Goal: Task Accomplishment & Management: Complete application form

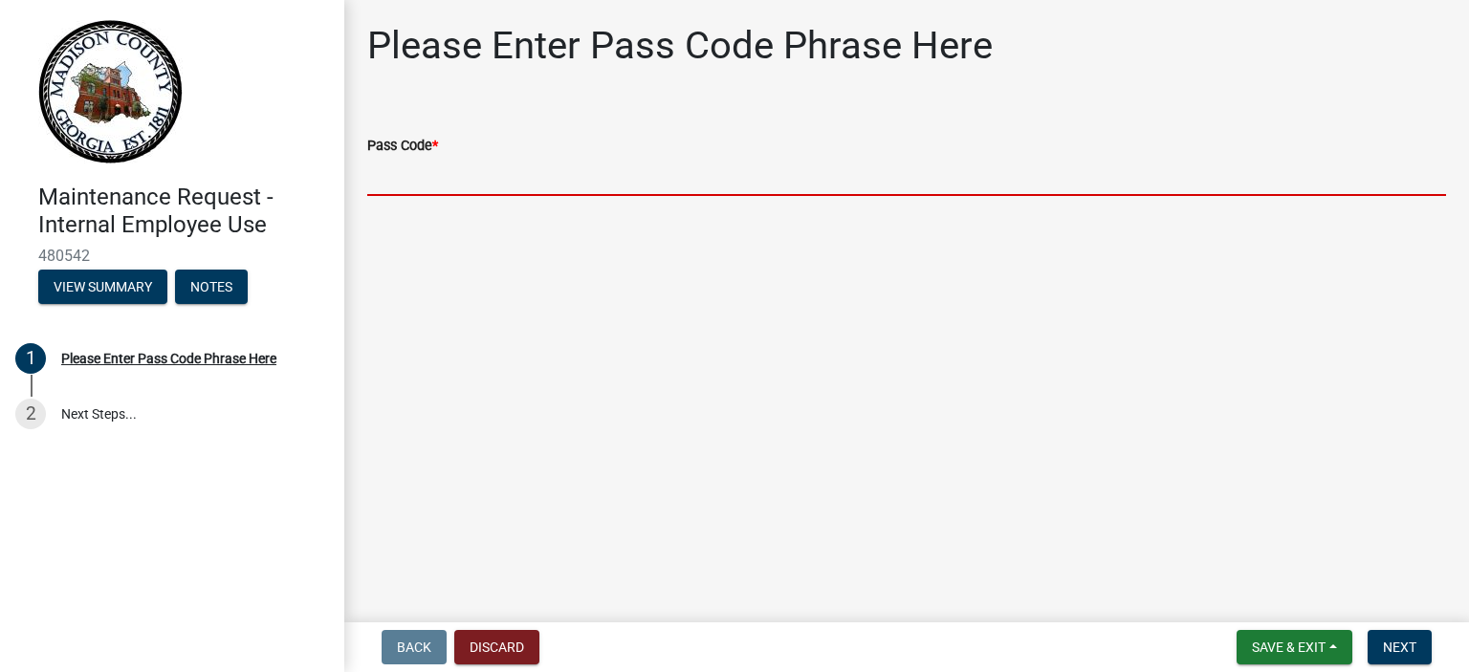
click at [558, 164] on input "Pass Code *" at bounding box center [906, 176] width 1079 height 39
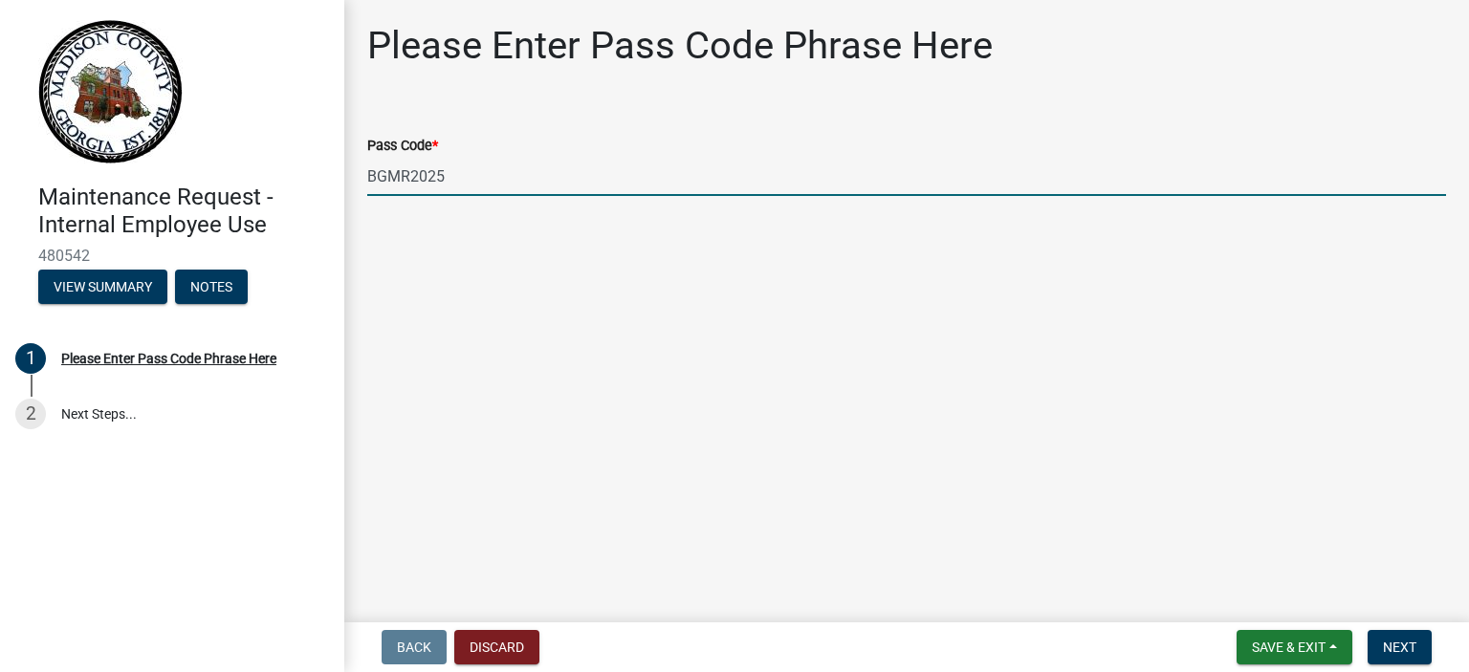
type input "BGMR2025"
click at [1422, 633] on button "Next" at bounding box center [1400, 647] width 64 height 34
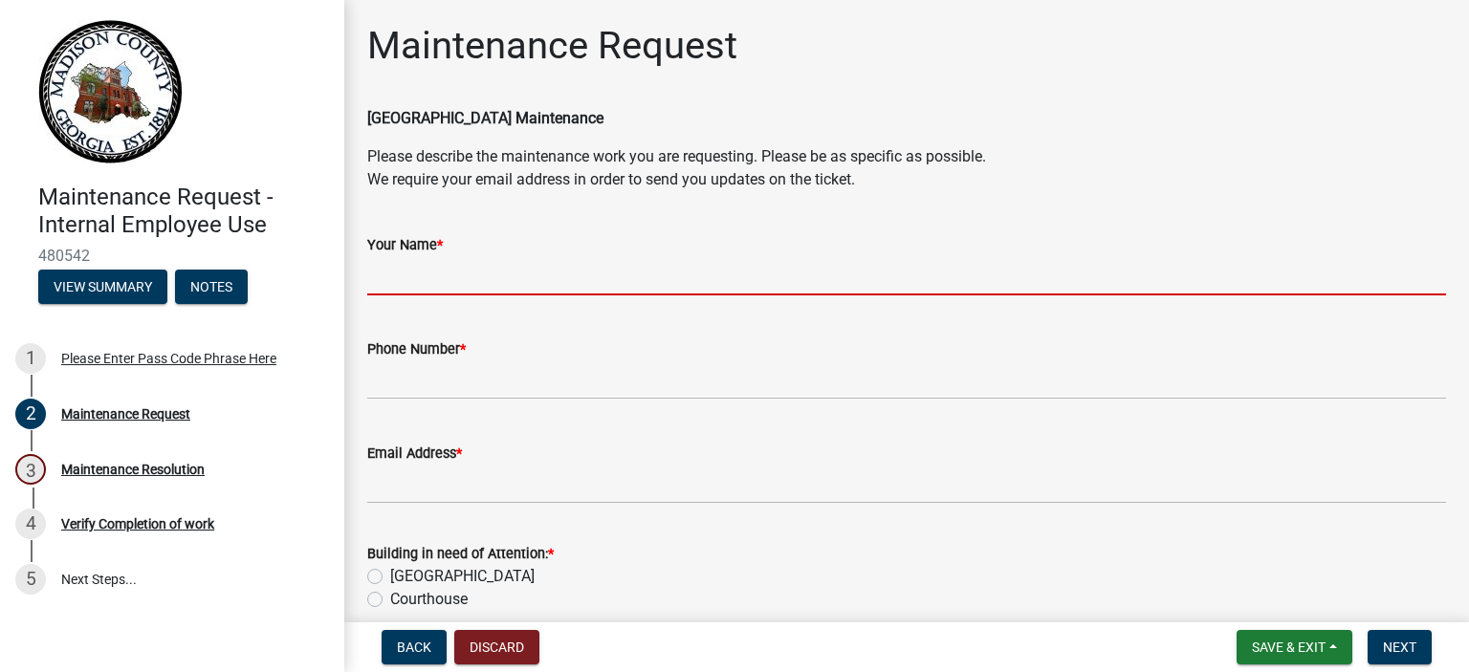
click at [679, 269] on input "Your Name *" at bounding box center [906, 275] width 1079 height 39
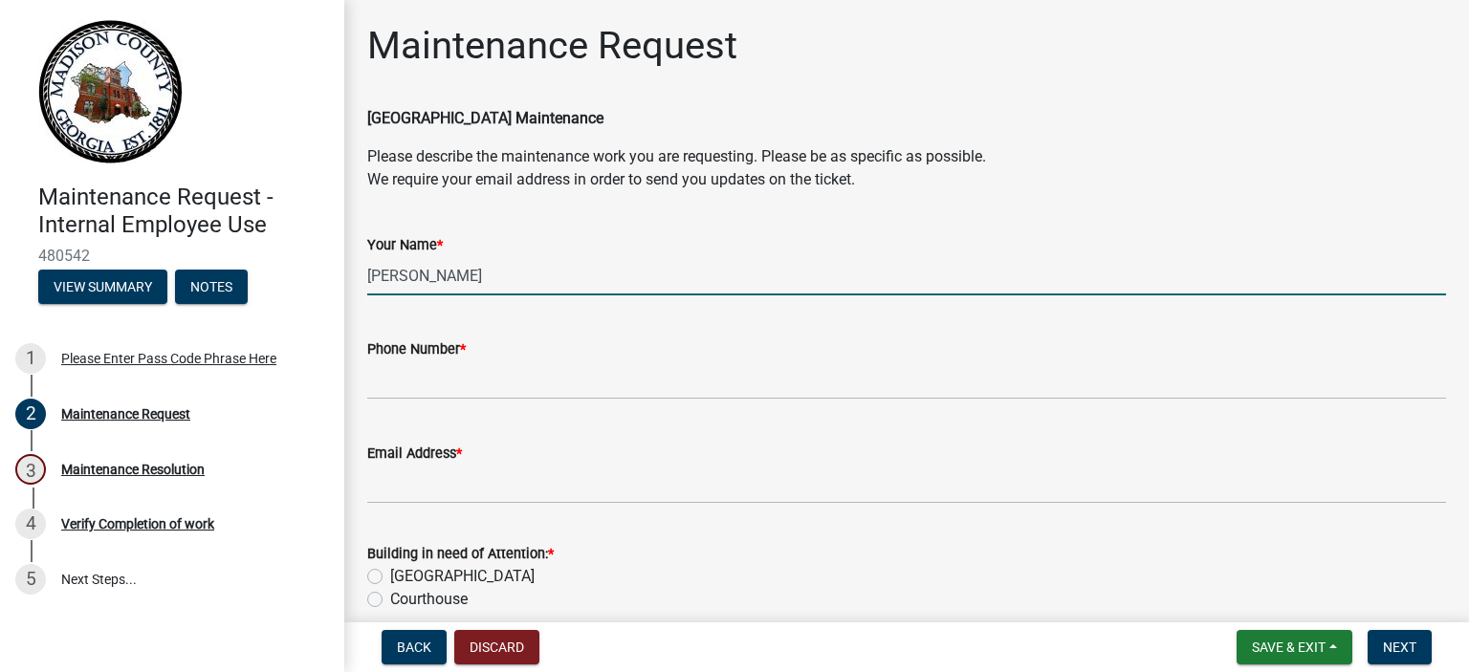
type input "[PERSON_NAME]"
click at [606, 357] on div "Phone Number *" at bounding box center [906, 349] width 1079 height 23
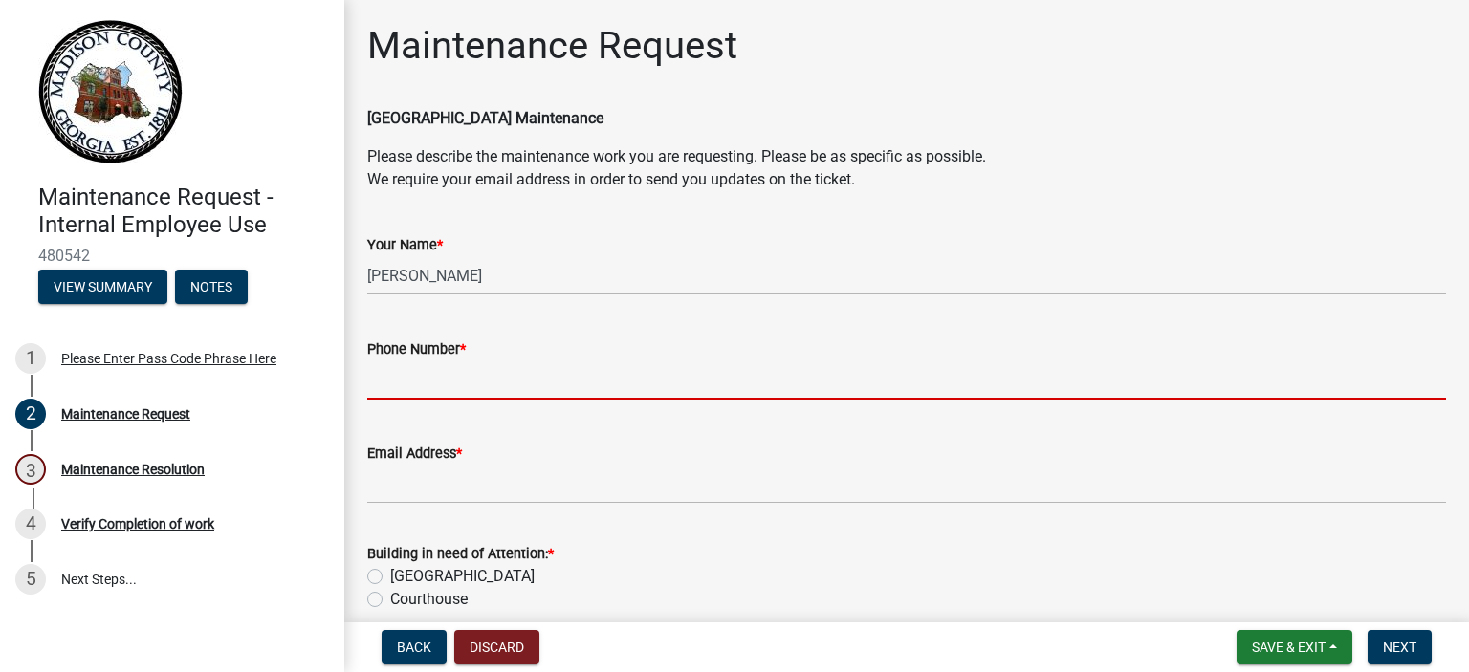
click at [555, 382] on input "Phone Number *" at bounding box center [906, 380] width 1079 height 39
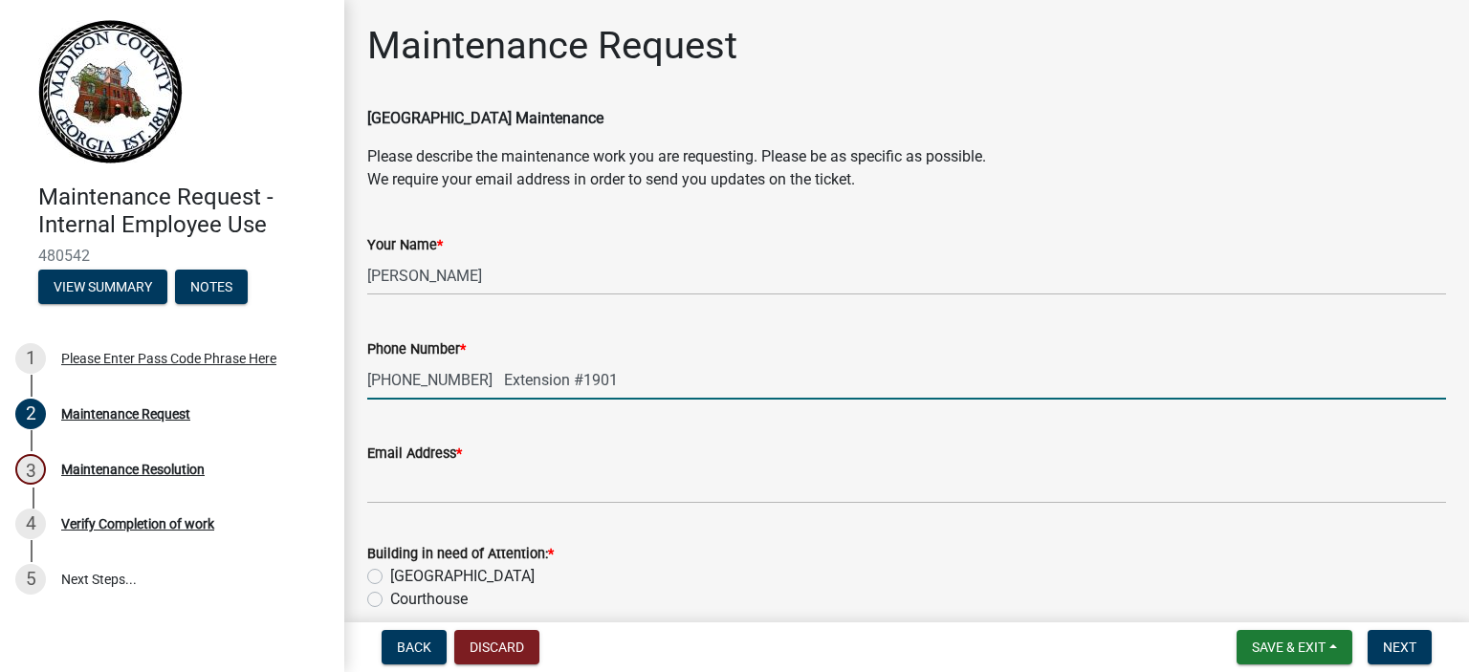
type input "[PHONE_NUMBER] Extension #1901"
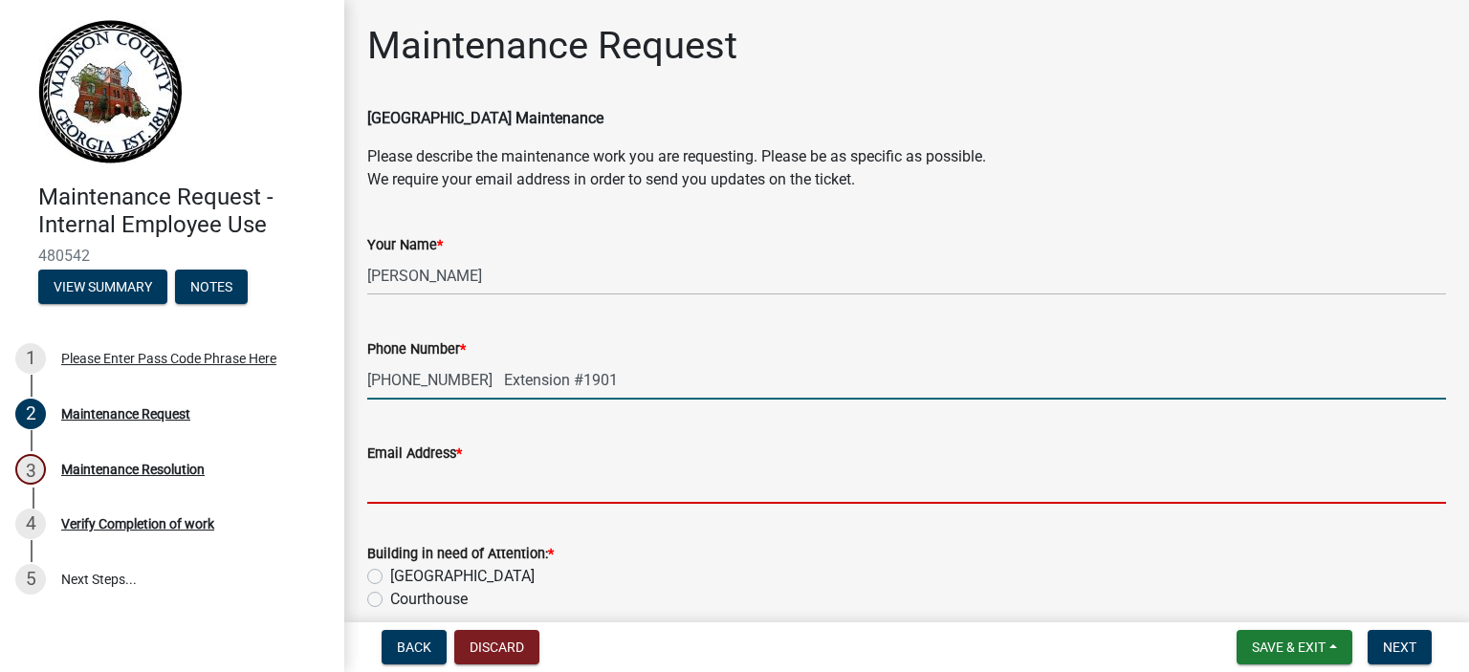
click at [478, 488] on input "Email Address *" at bounding box center [906, 484] width 1079 height 39
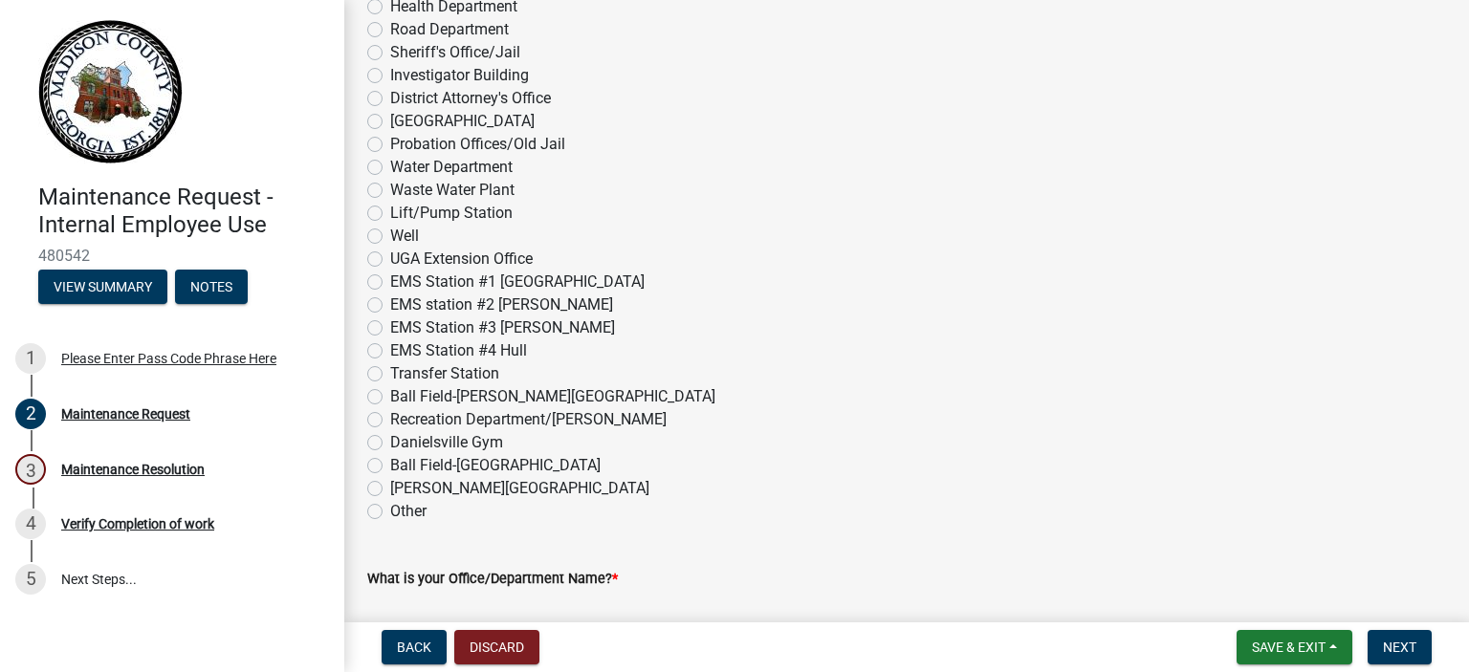
scroll to position [765, 0]
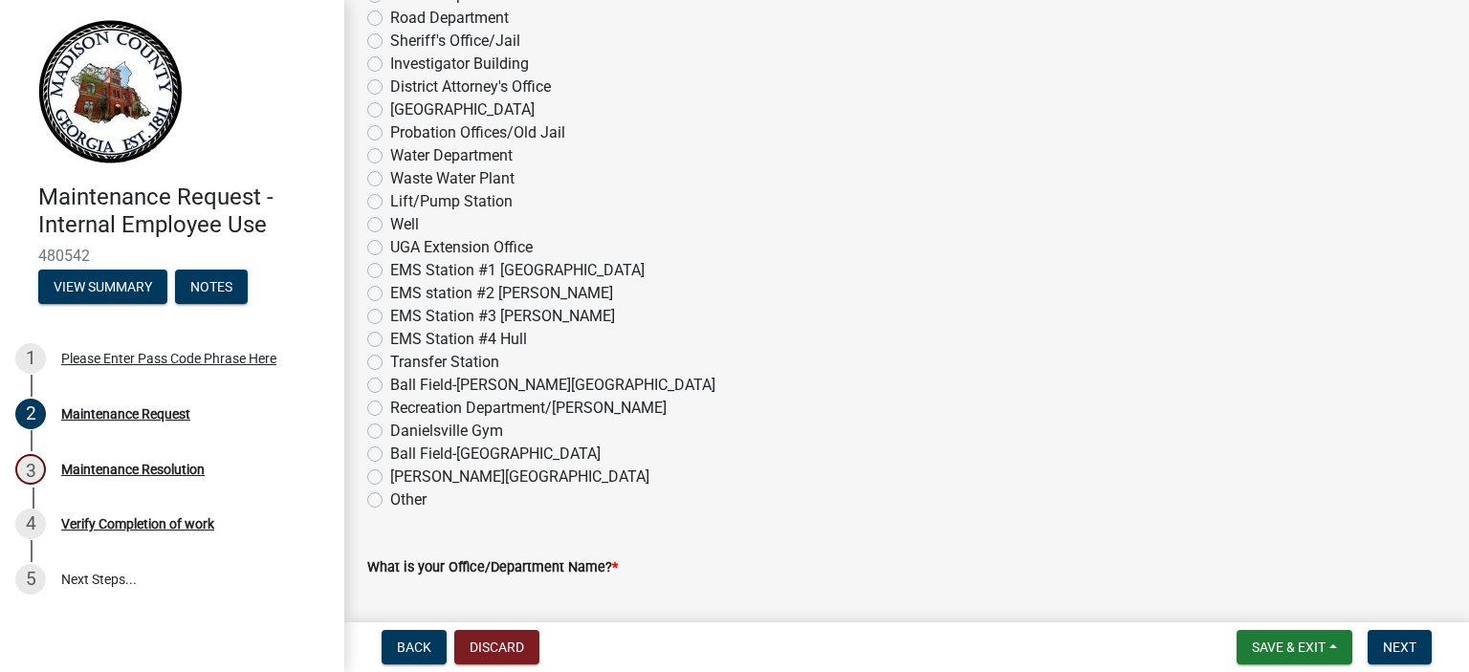
type input "[PERSON_NAME][EMAIL_ADDRESS][PERSON_NAME][DOMAIN_NAME]"
click at [390, 498] on label "Other" at bounding box center [408, 500] width 36 height 23
click at [390, 498] on input "Other" at bounding box center [396, 495] width 12 height 12
radio input "true"
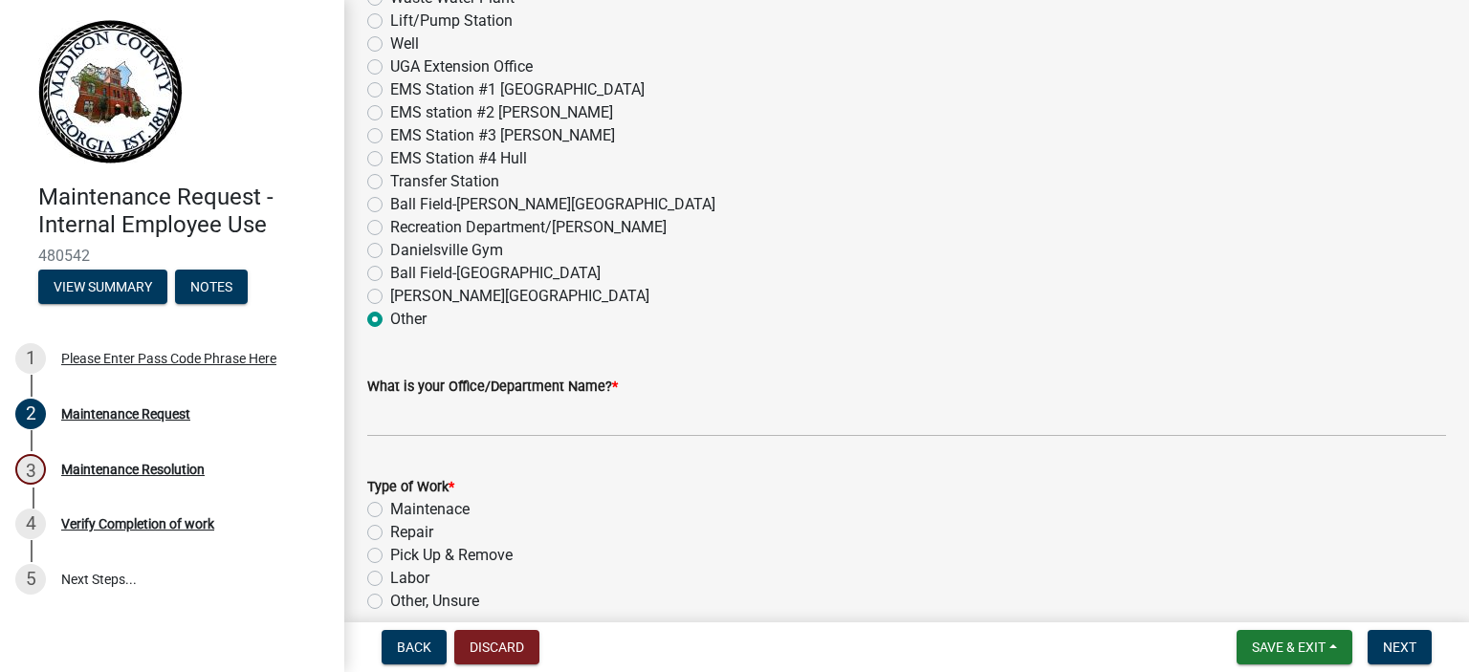
scroll to position [1052, 0]
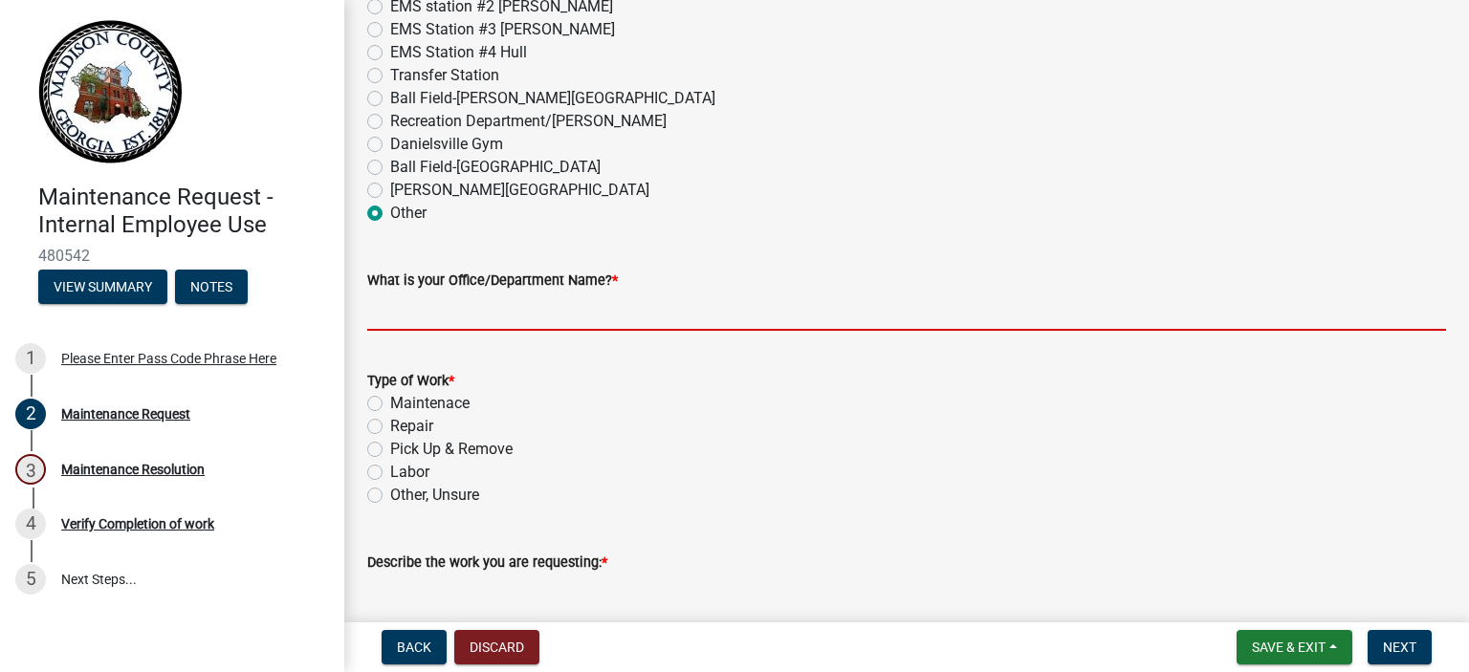
click at [545, 320] on input "What is your Office/Department Name? *" at bounding box center [906, 311] width 1079 height 39
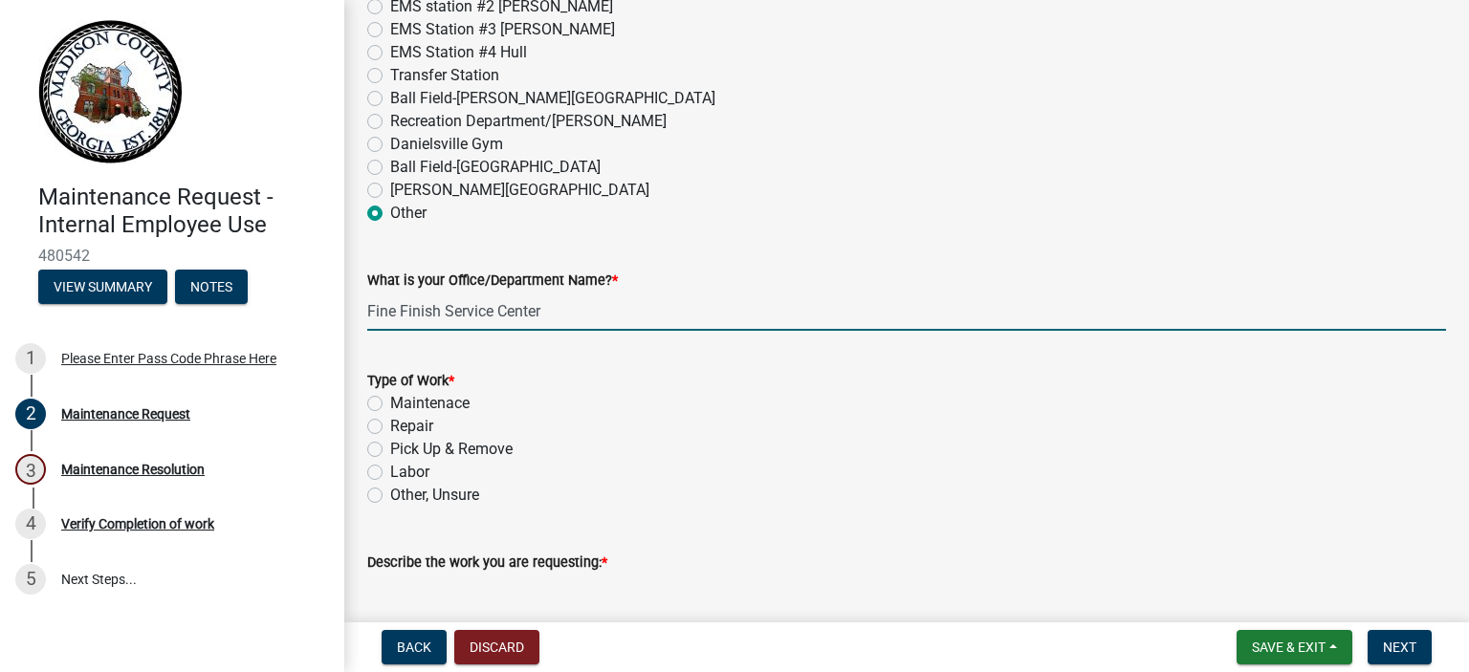
type input "Fine Finish Service Center"
click at [390, 404] on label "Maintenace" at bounding box center [429, 403] width 79 height 23
click at [390, 404] on input "Maintenace" at bounding box center [396, 398] width 12 height 12
radio input "true"
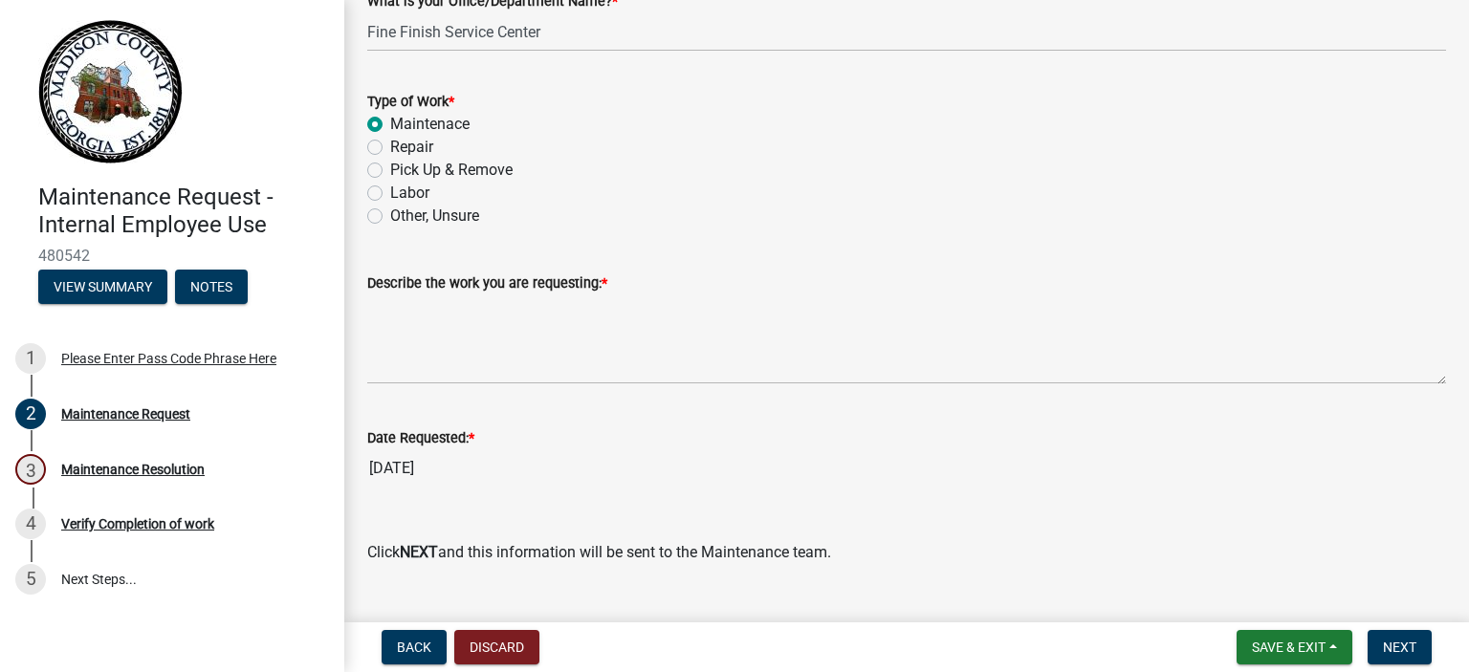
scroll to position [1369, 0]
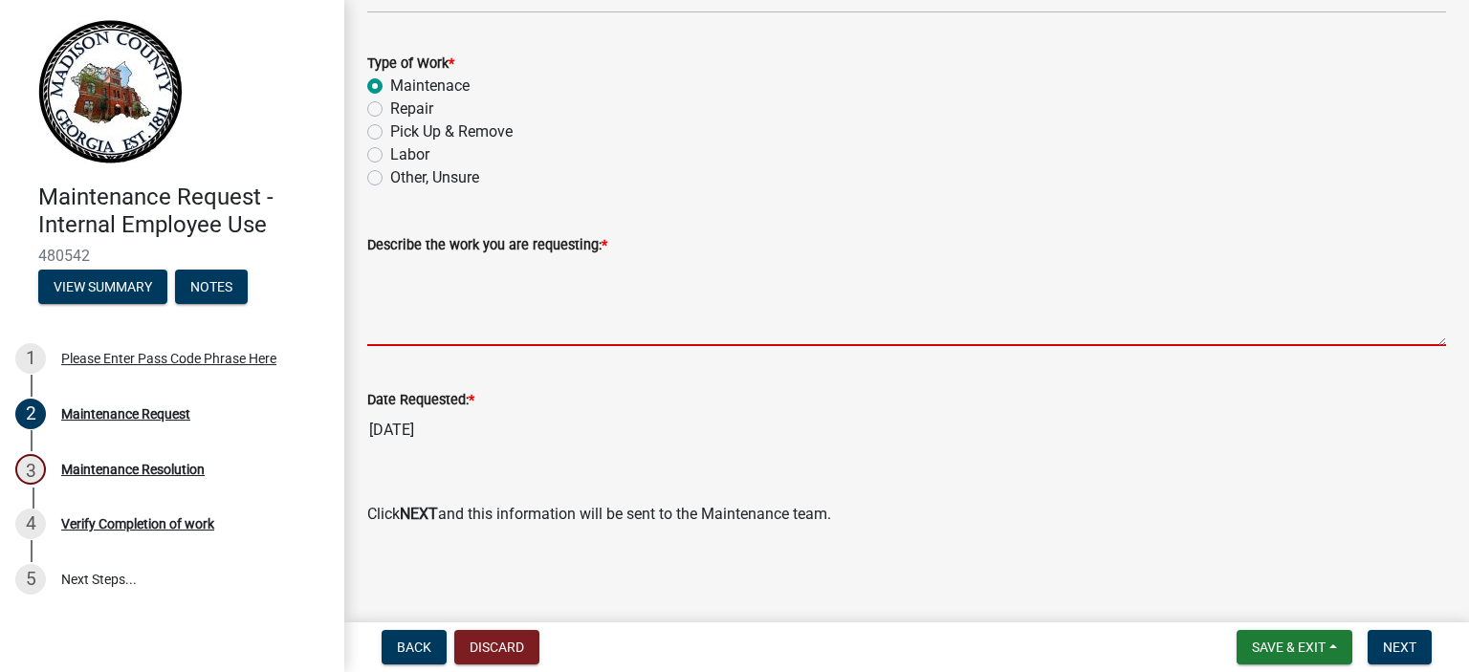
drag, startPoint x: 577, startPoint y: 317, endPoint x: 608, endPoint y: 329, distance: 33.6
click at [577, 317] on textarea "Describe the work you are requesting: *" at bounding box center [906, 301] width 1079 height 90
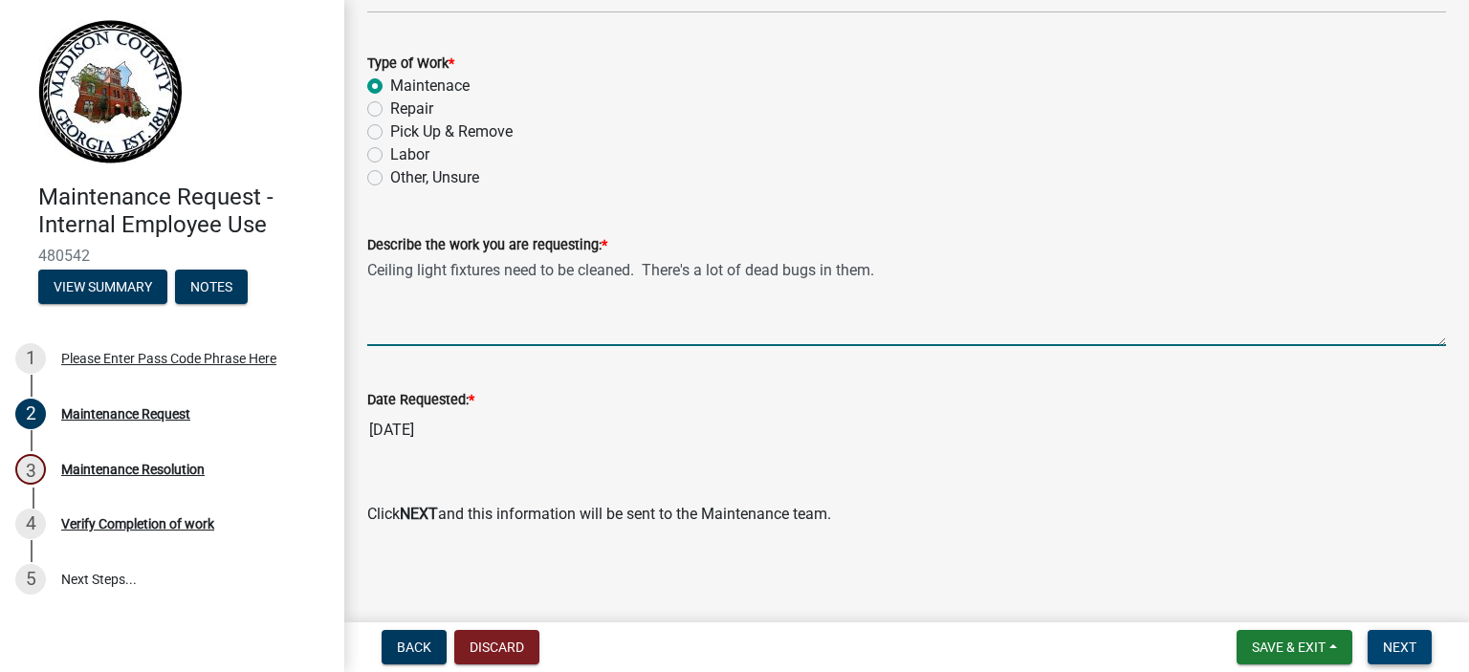
type textarea "Ceiling light fixtures need to be cleaned. There's a lot of dead bugs in them."
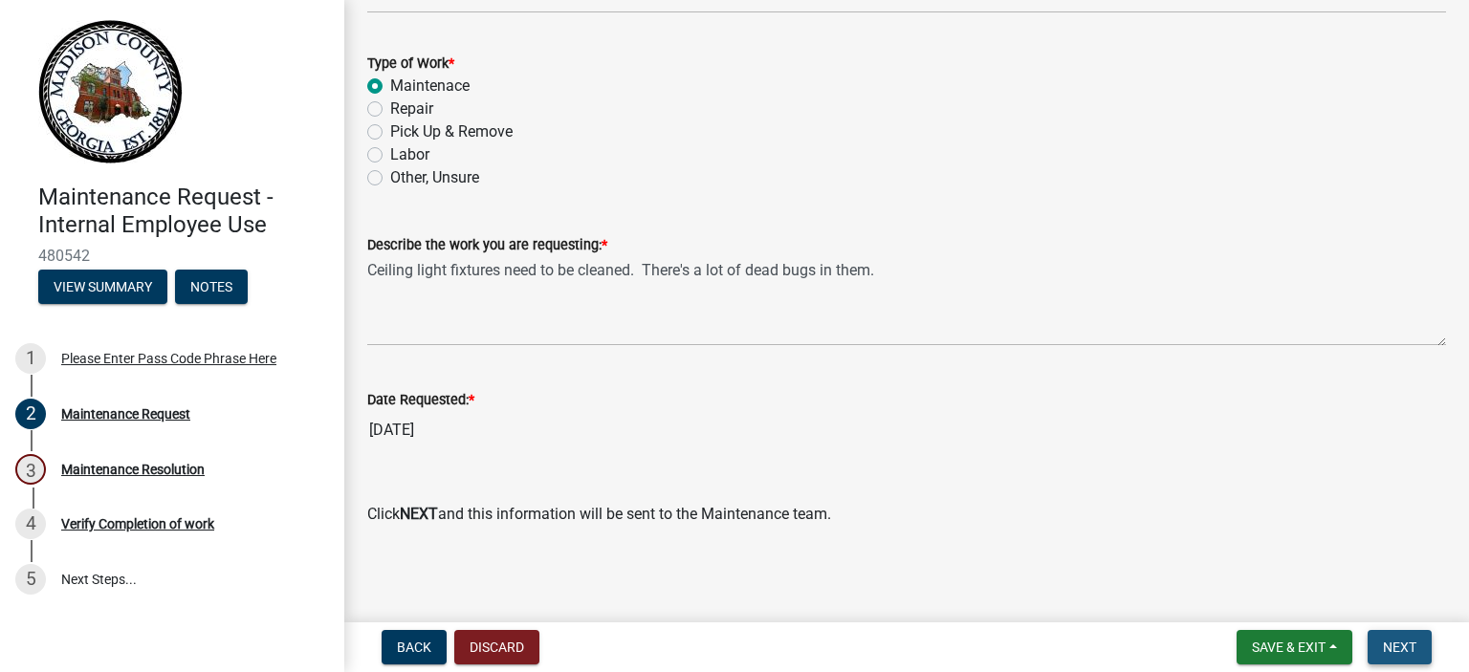
click at [1404, 640] on span "Next" at bounding box center [1399, 647] width 33 height 15
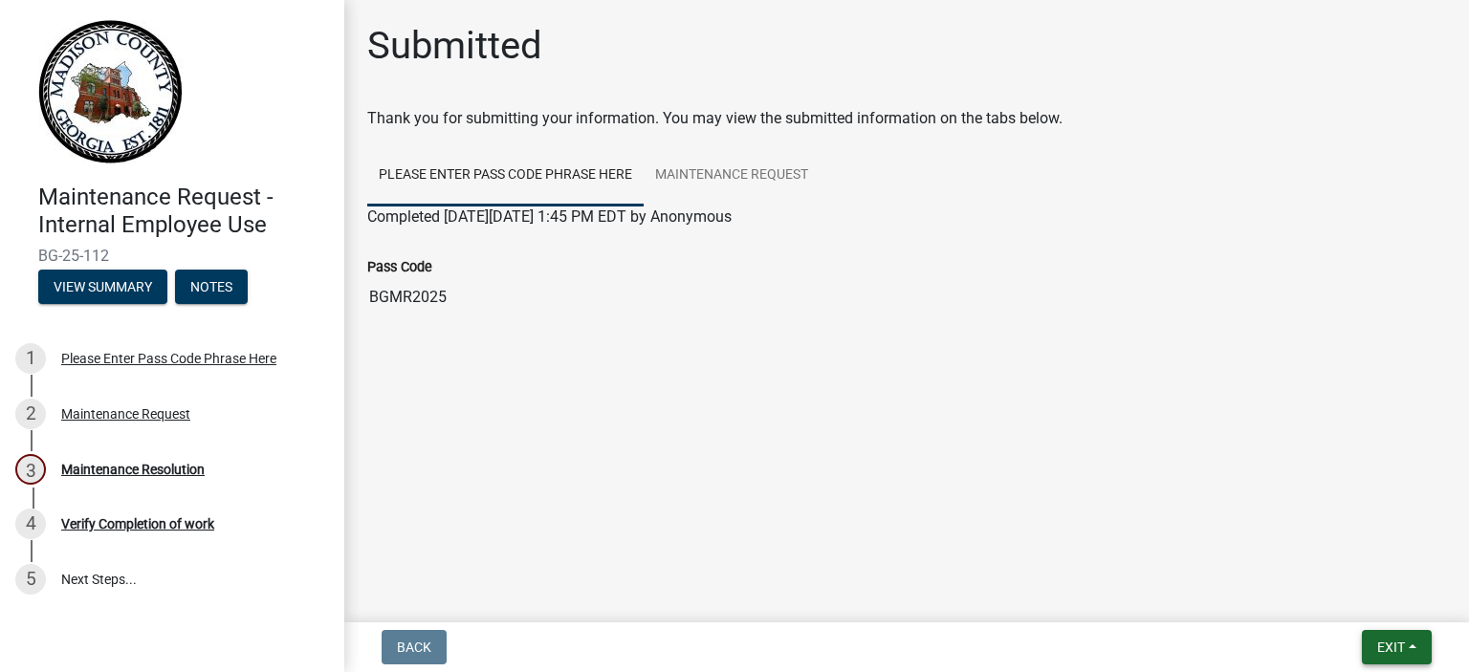
click at [1384, 642] on span "Exit" at bounding box center [1391, 647] width 28 height 15
click at [1336, 599] on button "Save & Exit" at bounding box center [1356, 598] width 153 height 46
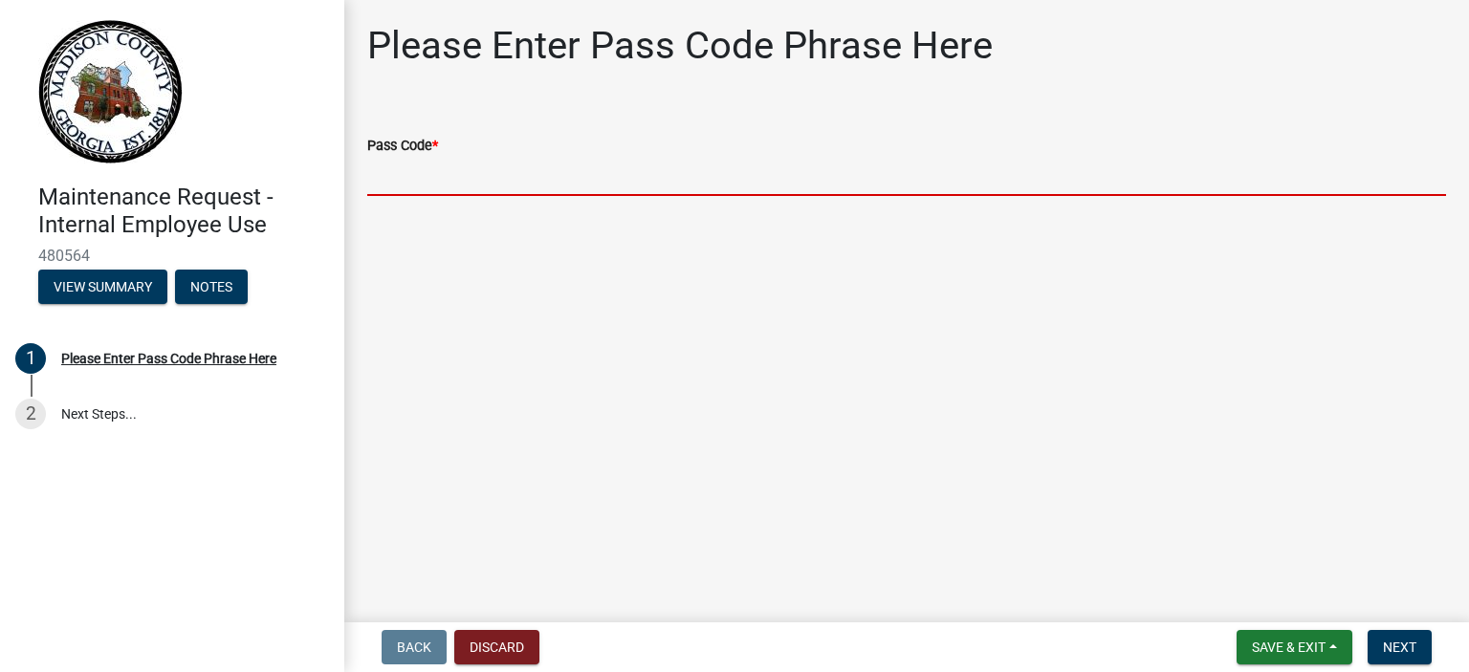
click at [482, 171] on input "Pass Code *" at bounding box center [906, 176] width 1079 height 39
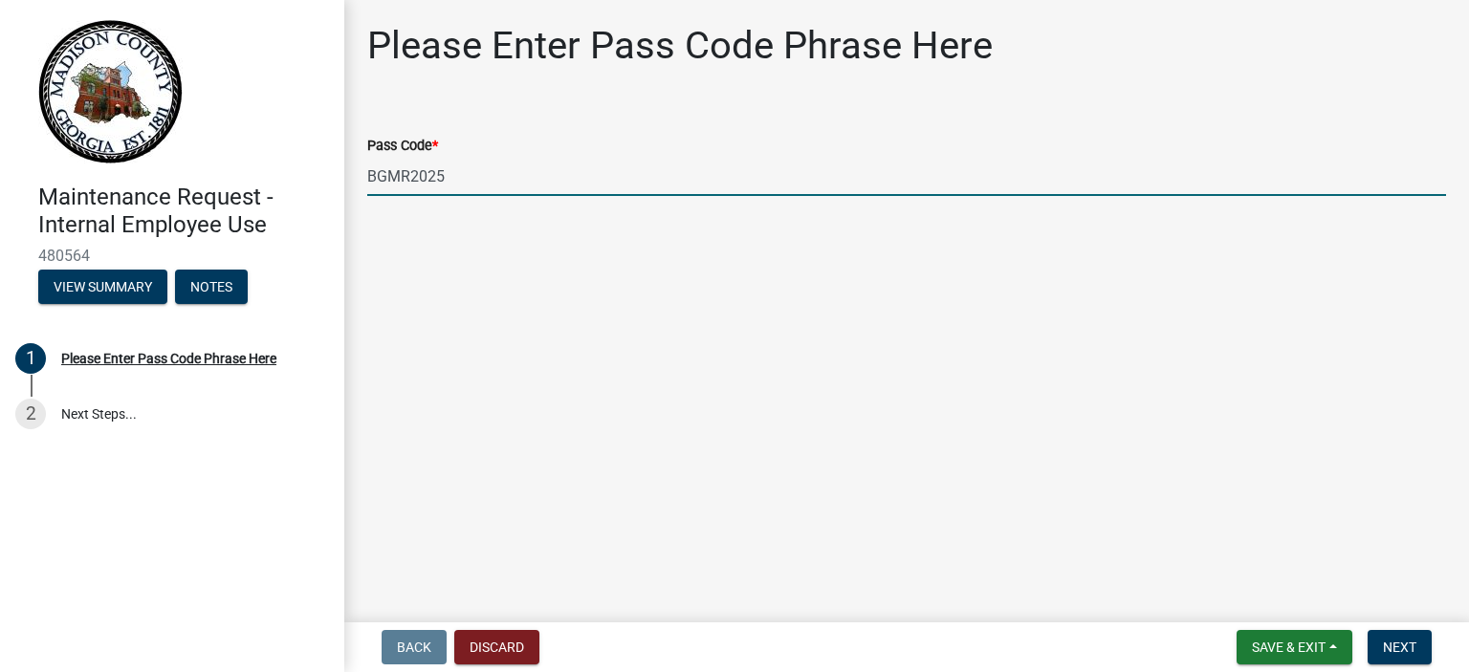
type input "BGMR2025"
click at [1392, 642] on span "Next" at bounding box center [1399, 647] width 33 height 15
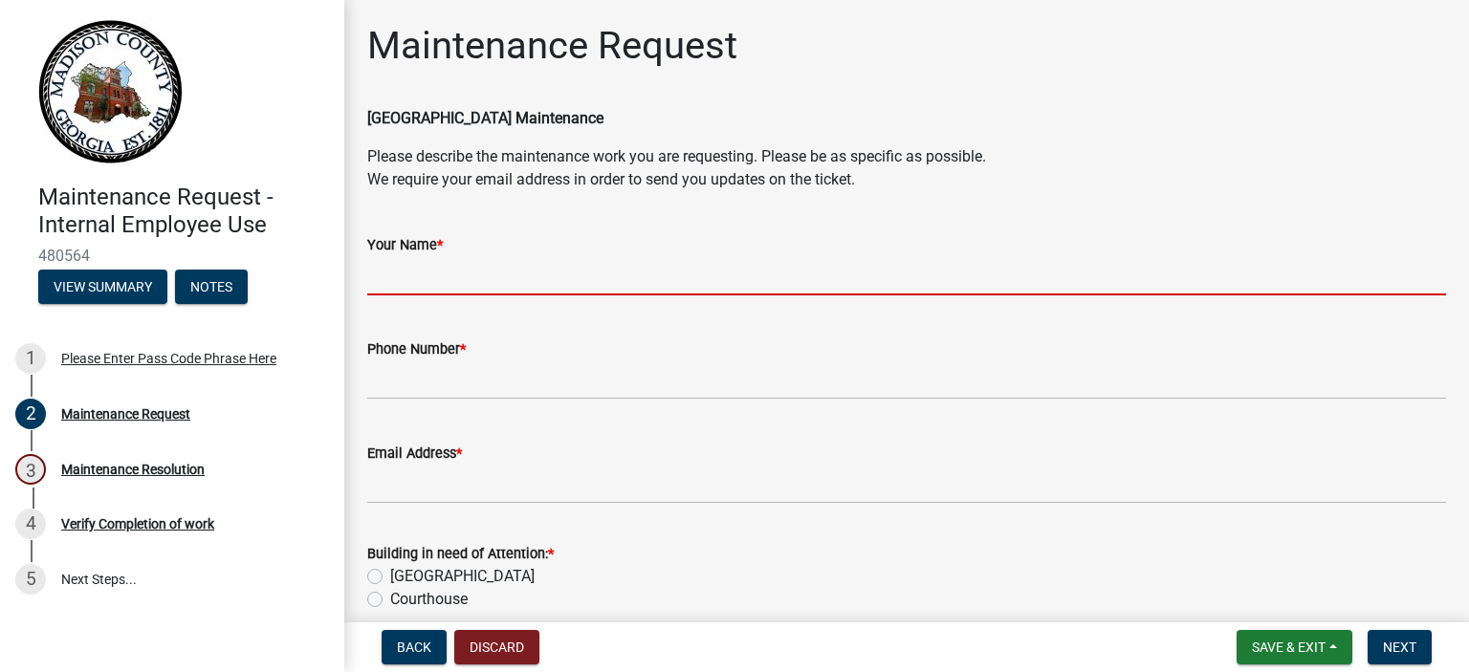
click at [524, 286] on input "Your Name *" at bounding box center [906, 275] width 1079 height 39
type input "[PERSON_NAME]"
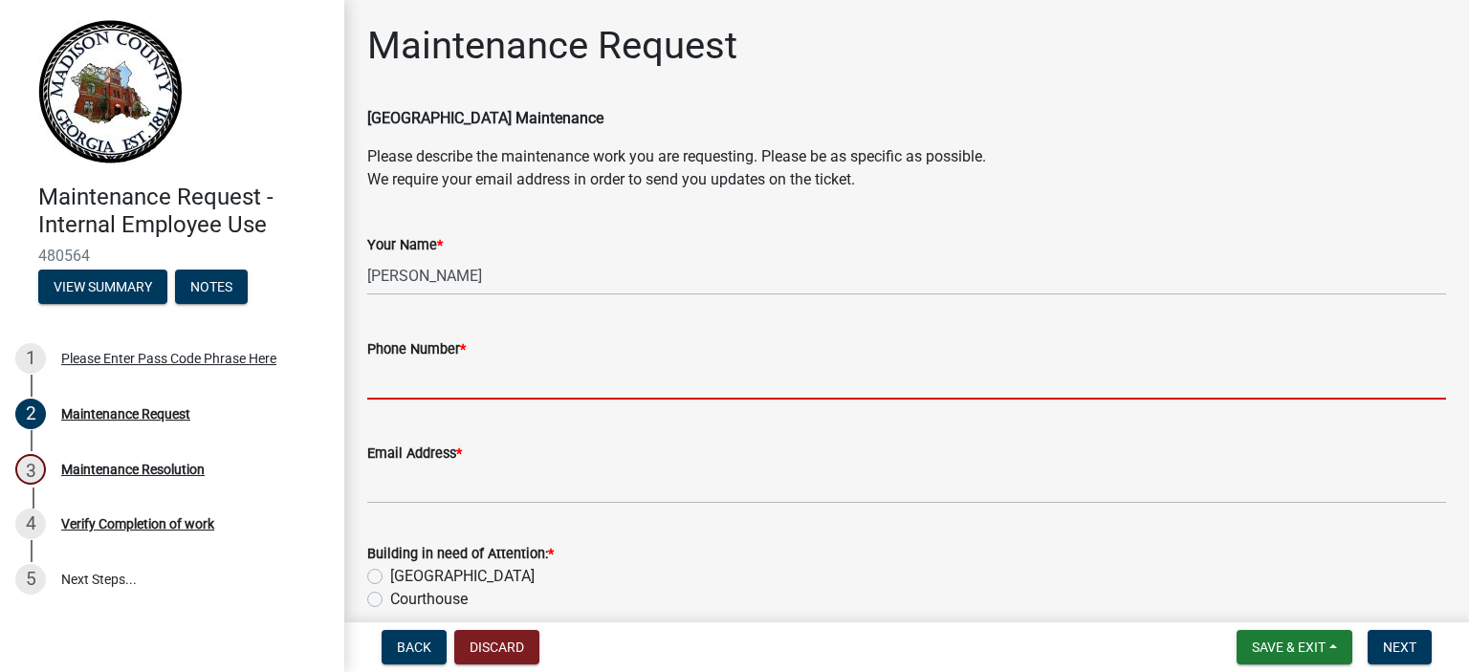
click at [481, 371] on input "Phone Number *" at bounding box center [906, 380] width 1079 height 39
type input "[PHONE_NUMBER] Extension #1901"
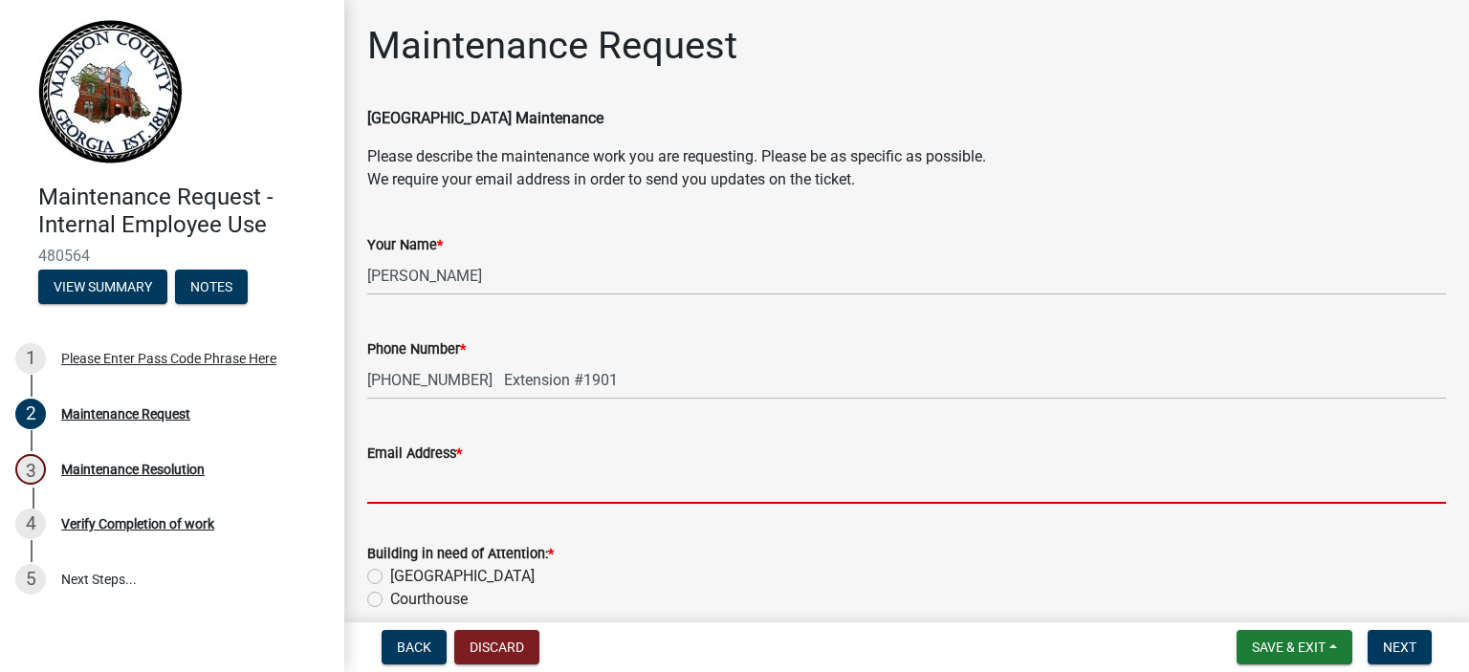
click at [473, 473] on input "Email Address *" at bounding box center [906, 484] width 1079 height 39
type input "[PERSON_NAME][EMAIL_ADDRESS][PERSON_NAME][DOMAIN_NAME]"
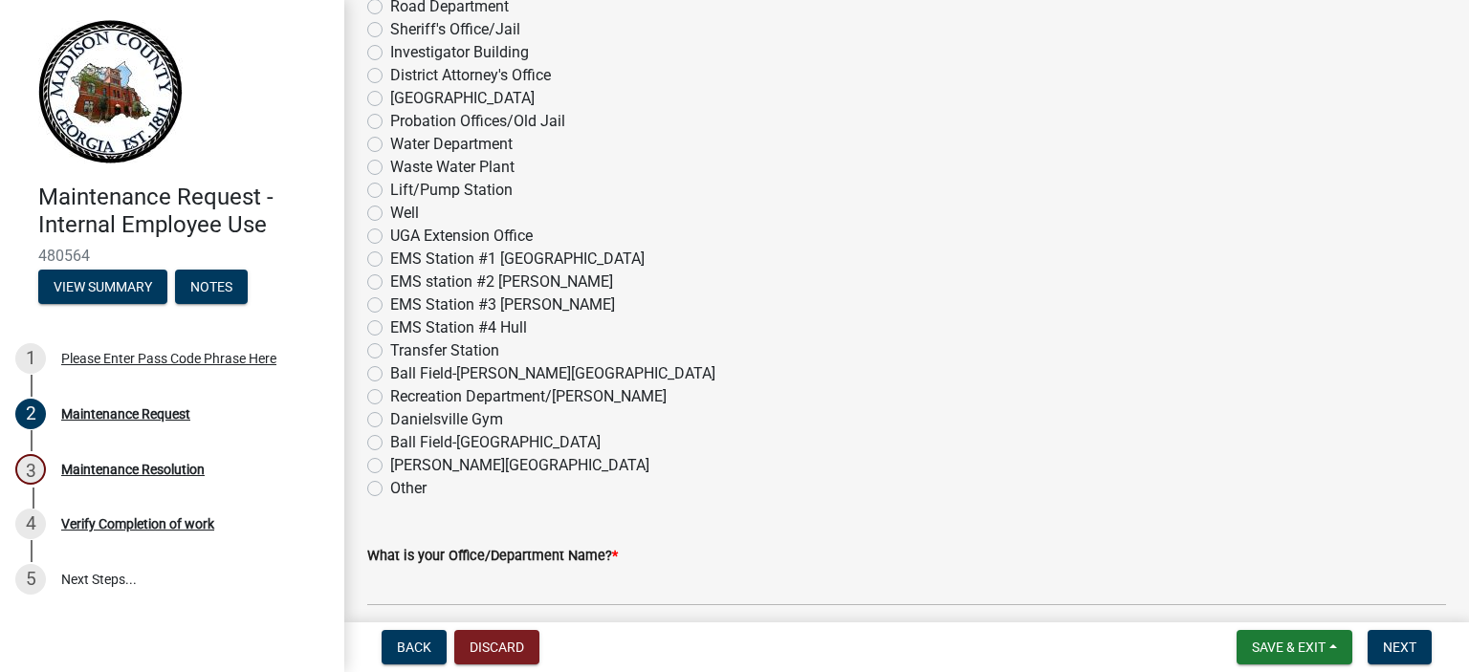
scroll to position [861, 0]
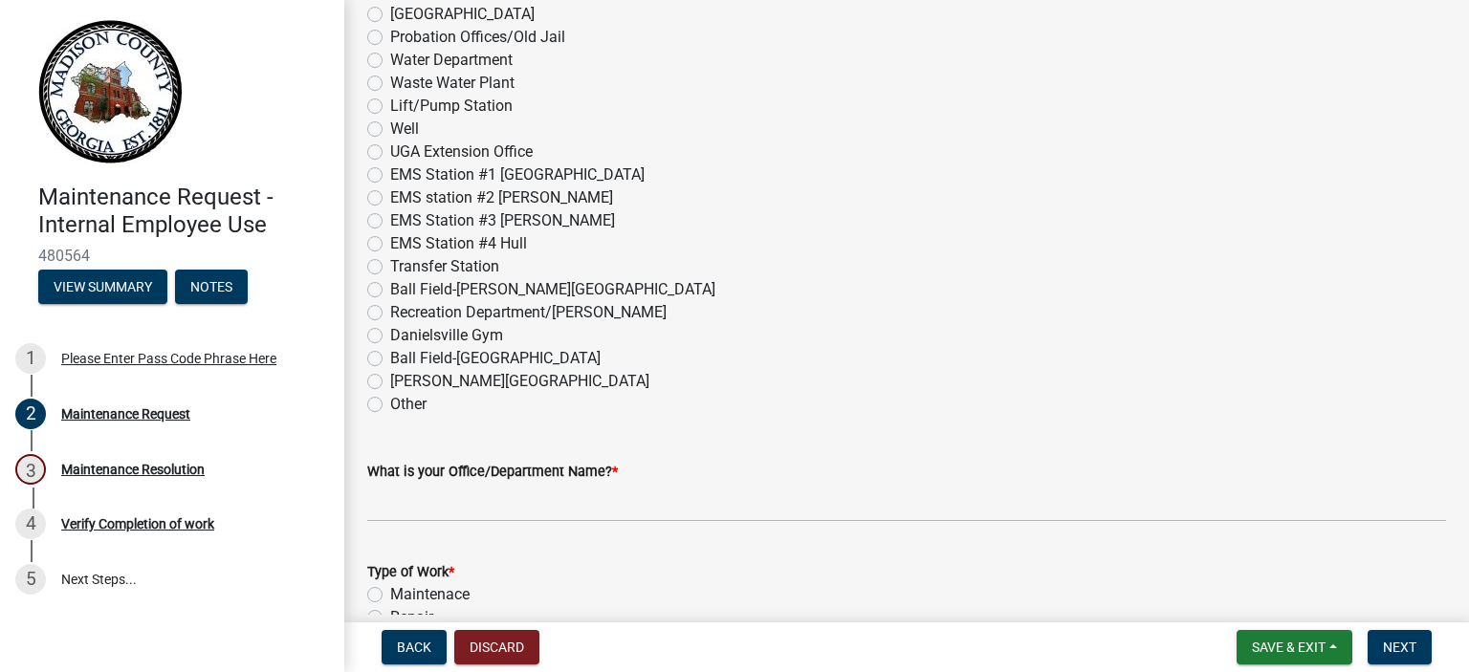
click at [390, 404] on label "Other" at bounding box center [408, 404] width 36 height 23
click at [390, 404] on input "Other" at bounding box center [396, 399] width 12 height 12
radio input "true"
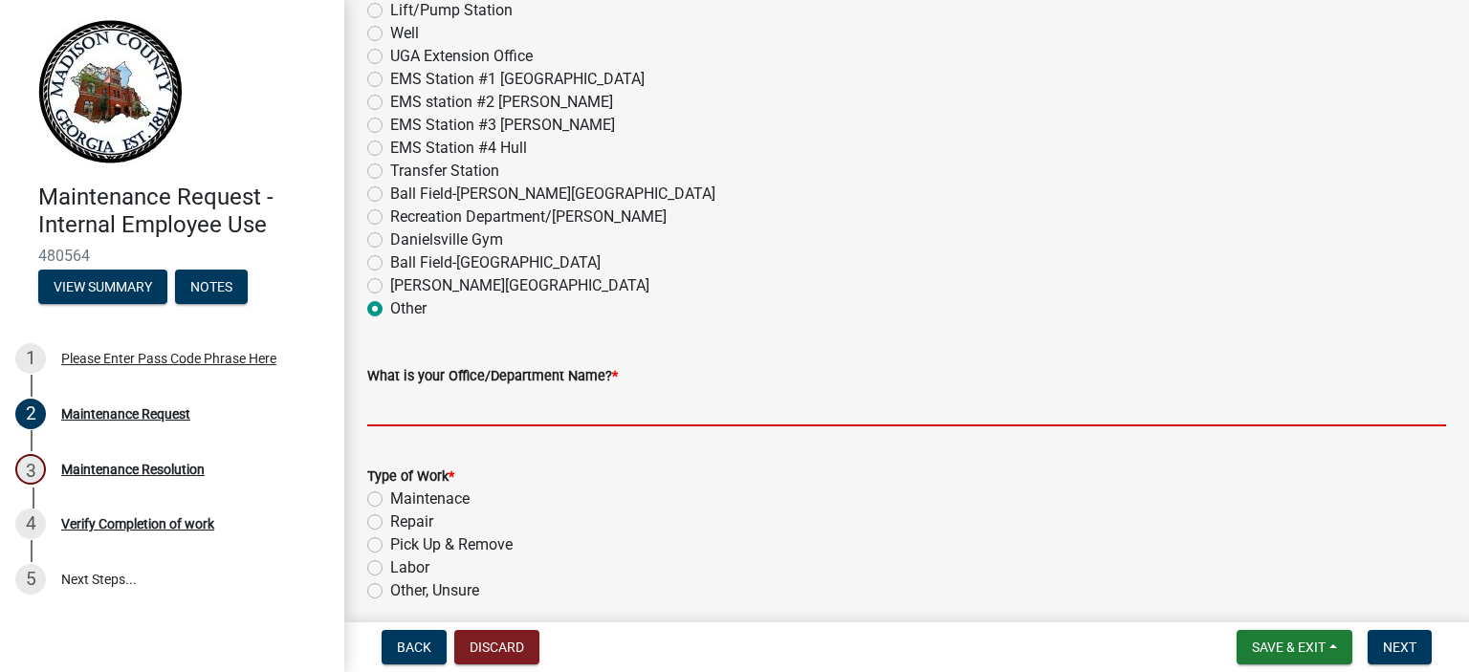
click at [465, 405] on input "What is your Office/Department Name? *" at bounding box center [906, 406] width 1079 height 39
type input "Fine Finish Service Center"
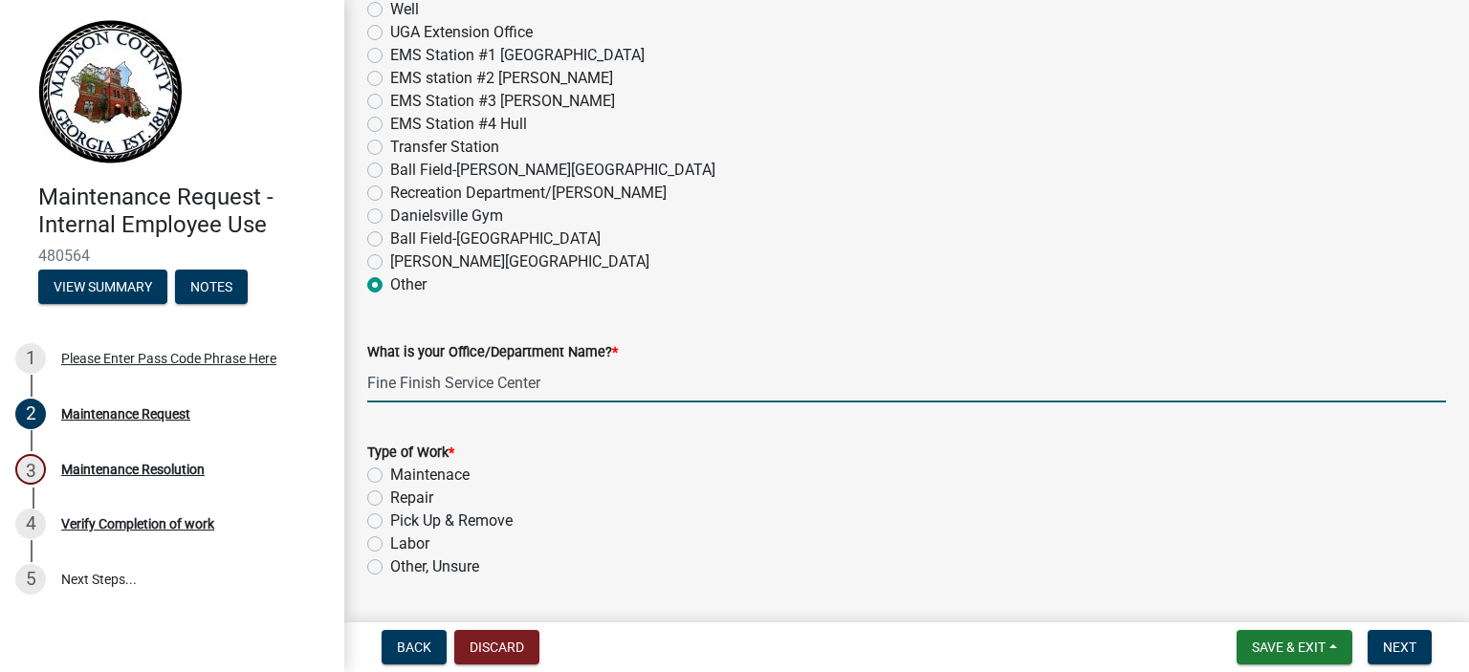
scroll to position [1052, 0]
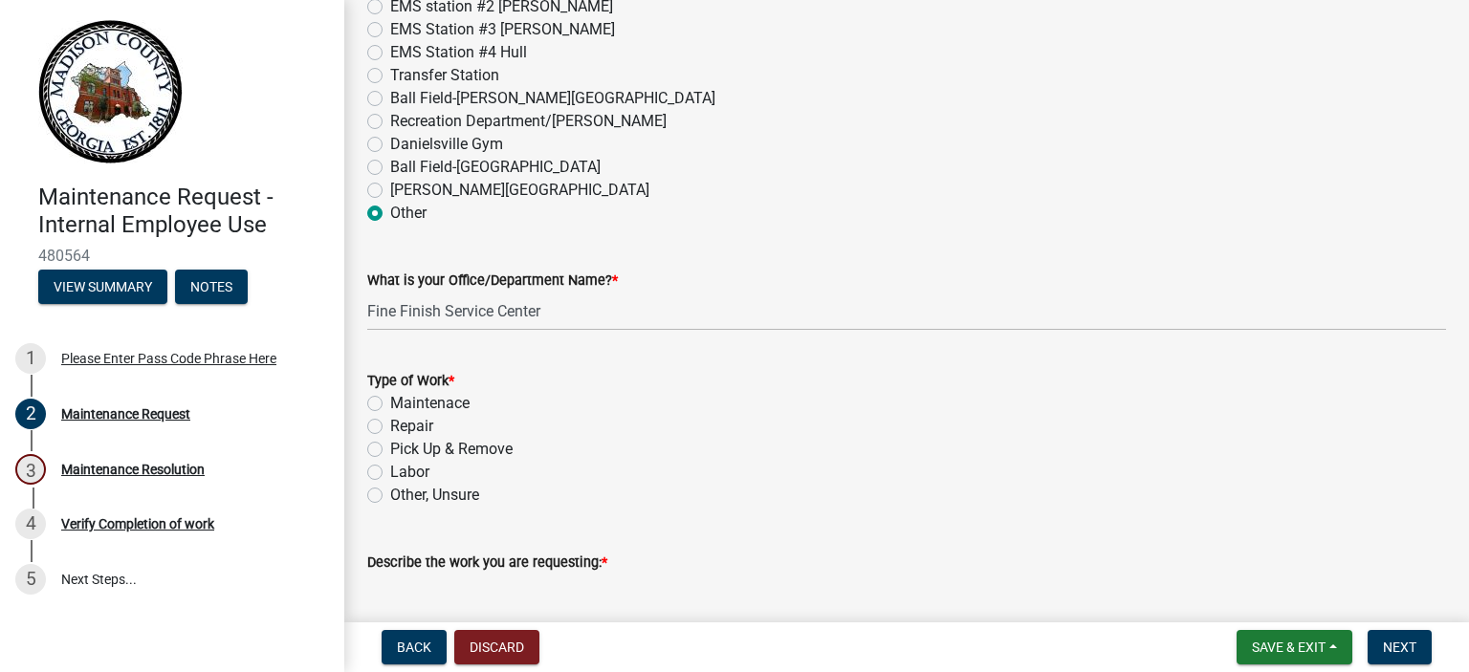
click at [390, 495] on label "Other, Unsure" at bounding box center [434, 495] width 89 height 23
click at [390, 495] on input "Other, Unsure" at bounding box center [396, 490] width 12 height 12
radio input "true"
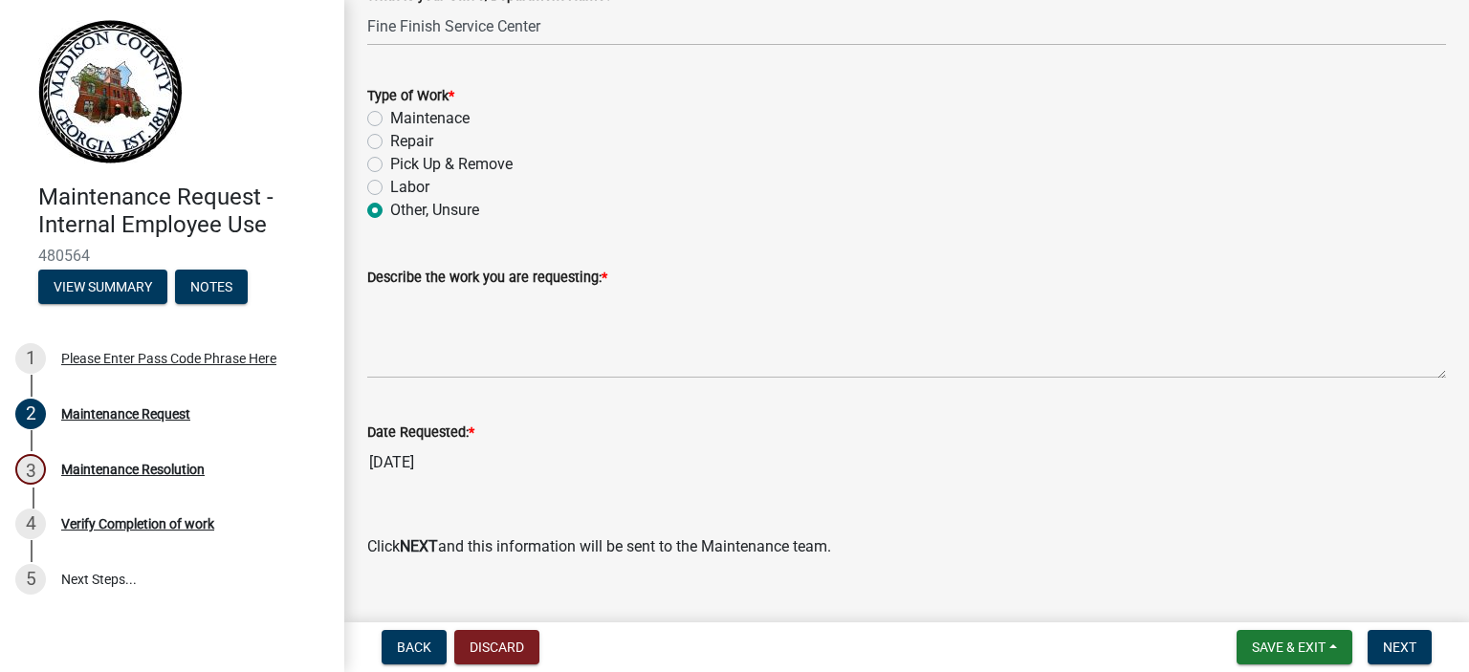
scroll to position [1339, 0]
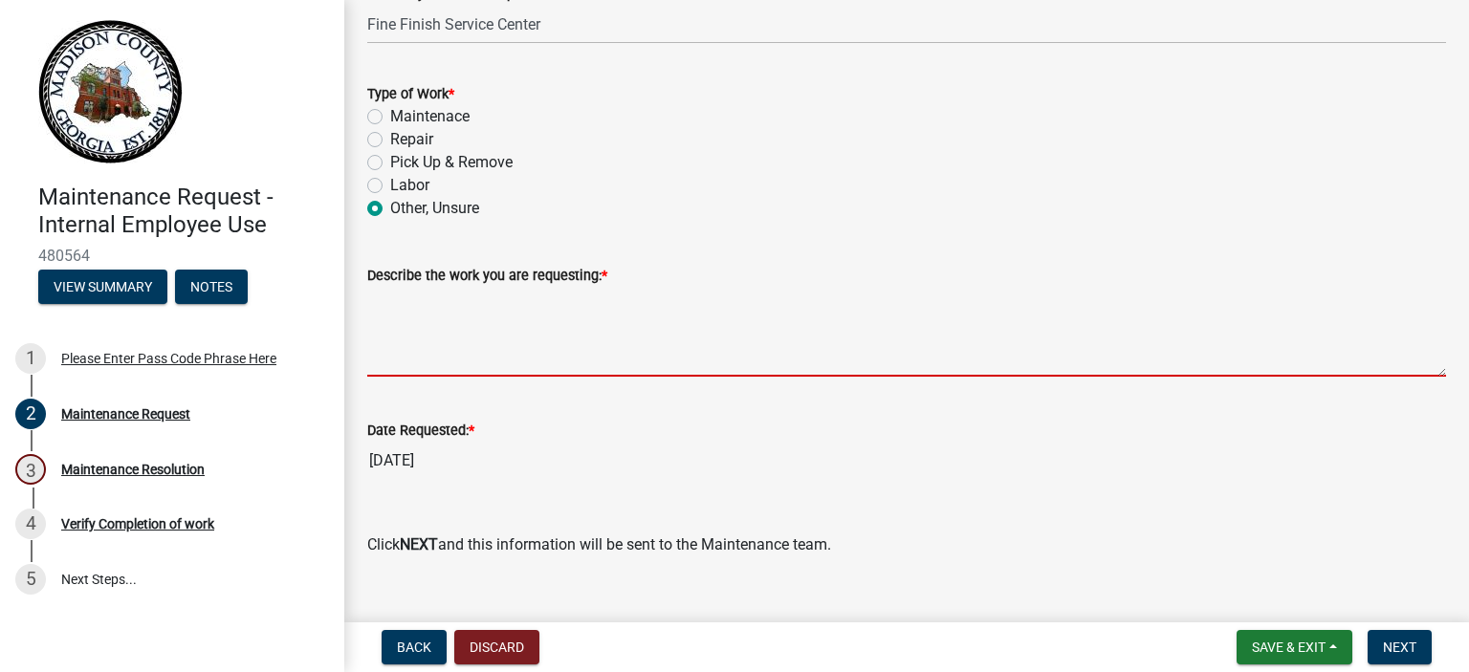
click at [481, 361] on textarea "Describe the work you are requesting: *" at bounding box center [906, 332] width 1079 height 90
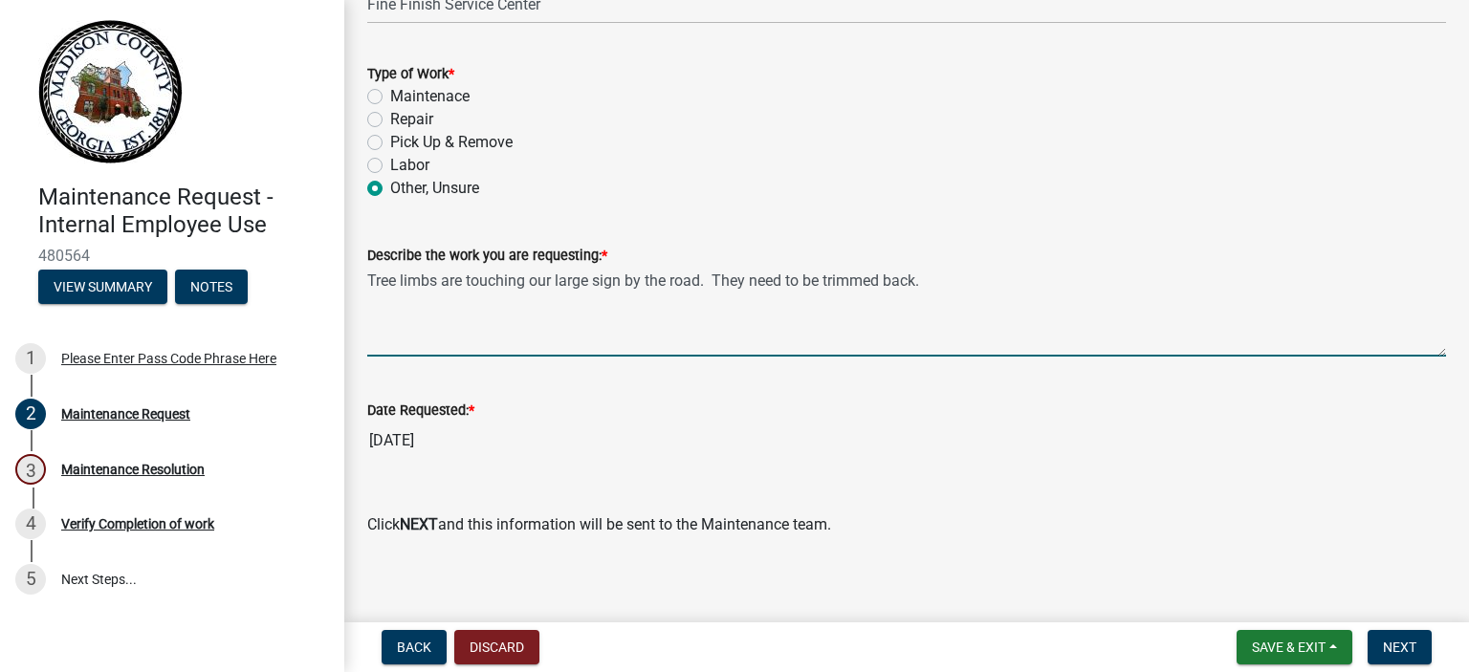
scroll to position [1369, 0]
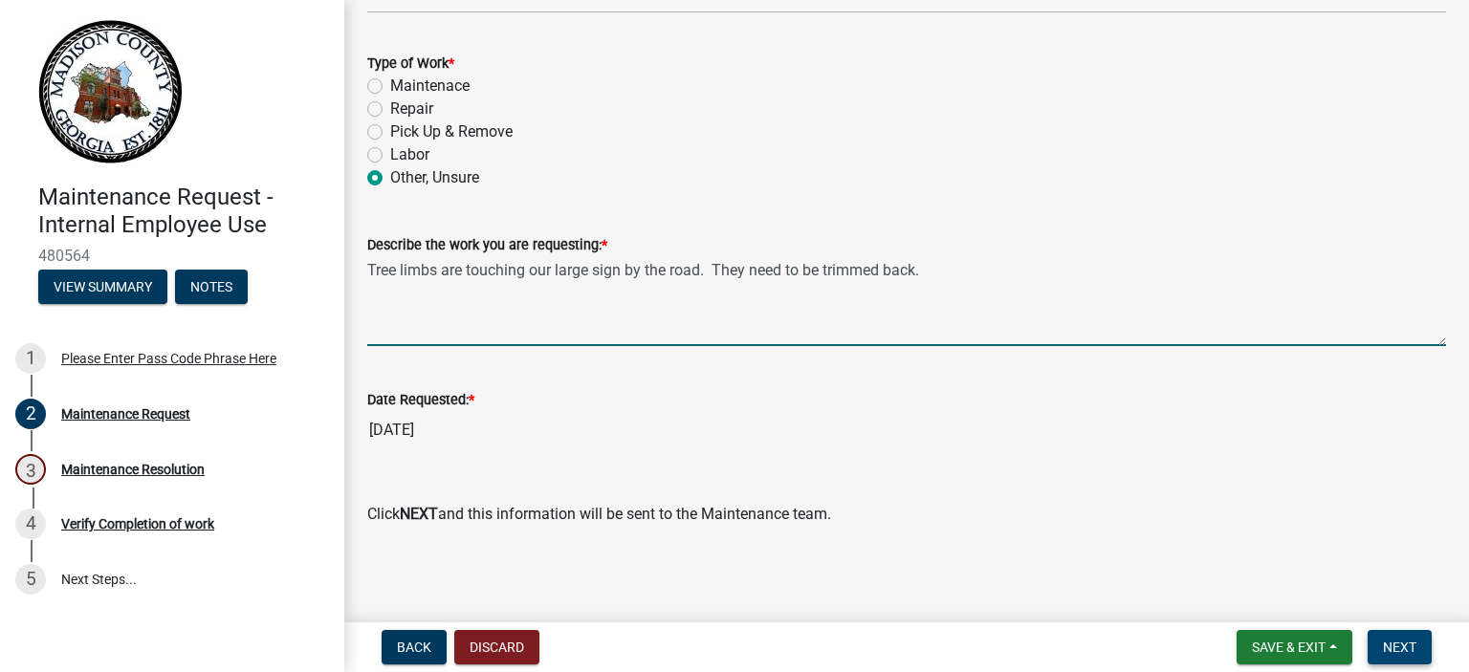
type textarea "Tree limbs are touching our large sign by the road. They need to be trimmed bac…"
click at [1410, 640] on span "Next" at bounding box center [1399, 647] width 33 height 15
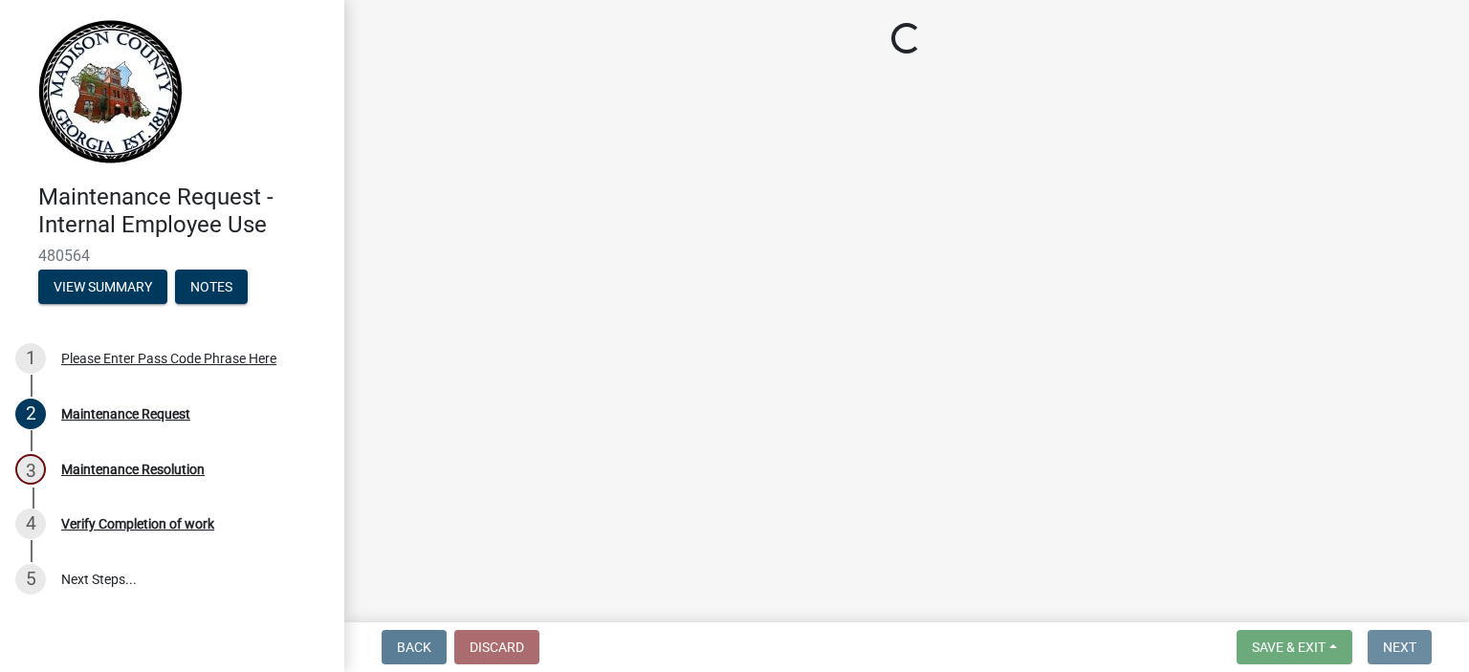
scroll to position [0, 0]
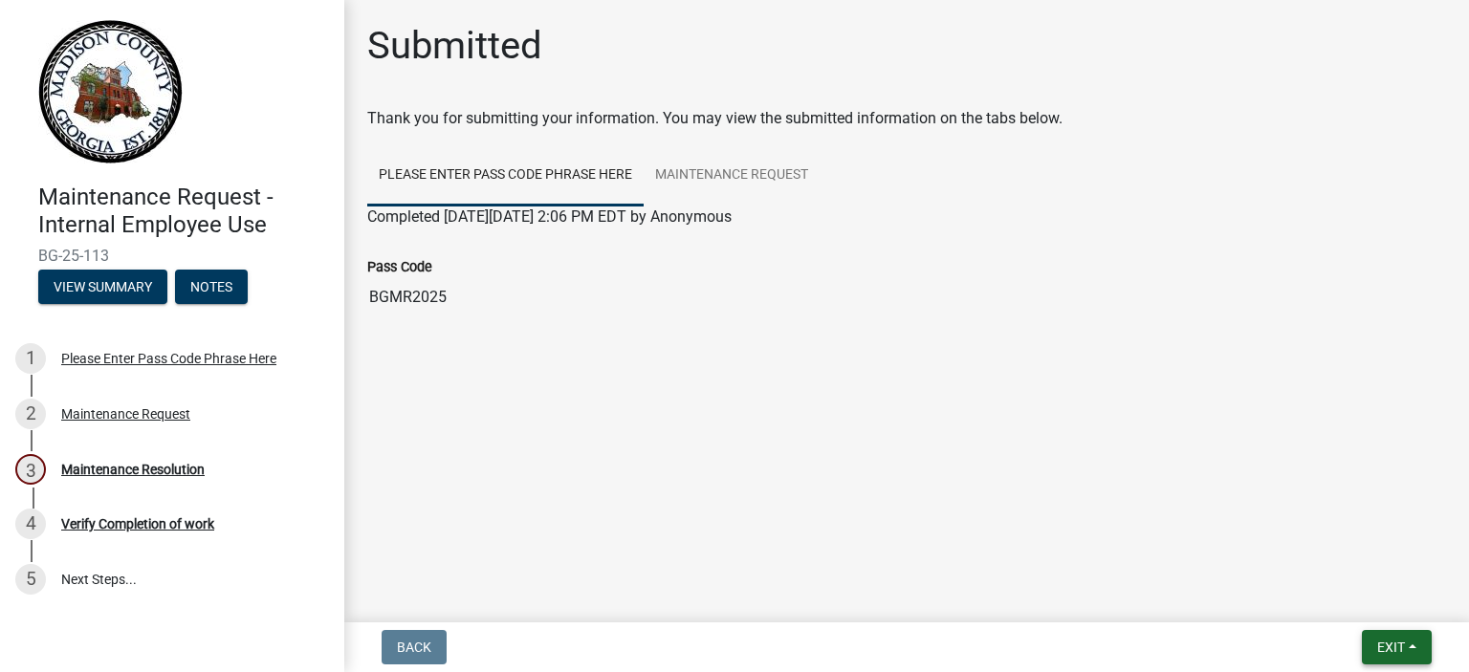
click at [1391, 637] on button "Exit" at bounding box center [1397, 647] width 70 height 34
click at [685, 362] on div "Submitted Thank you for submitting your information. You may view the submitted…" at bounding box center [906, 197] width 1107 height 349
